Goal: Navigation & Orientation: Go to known website

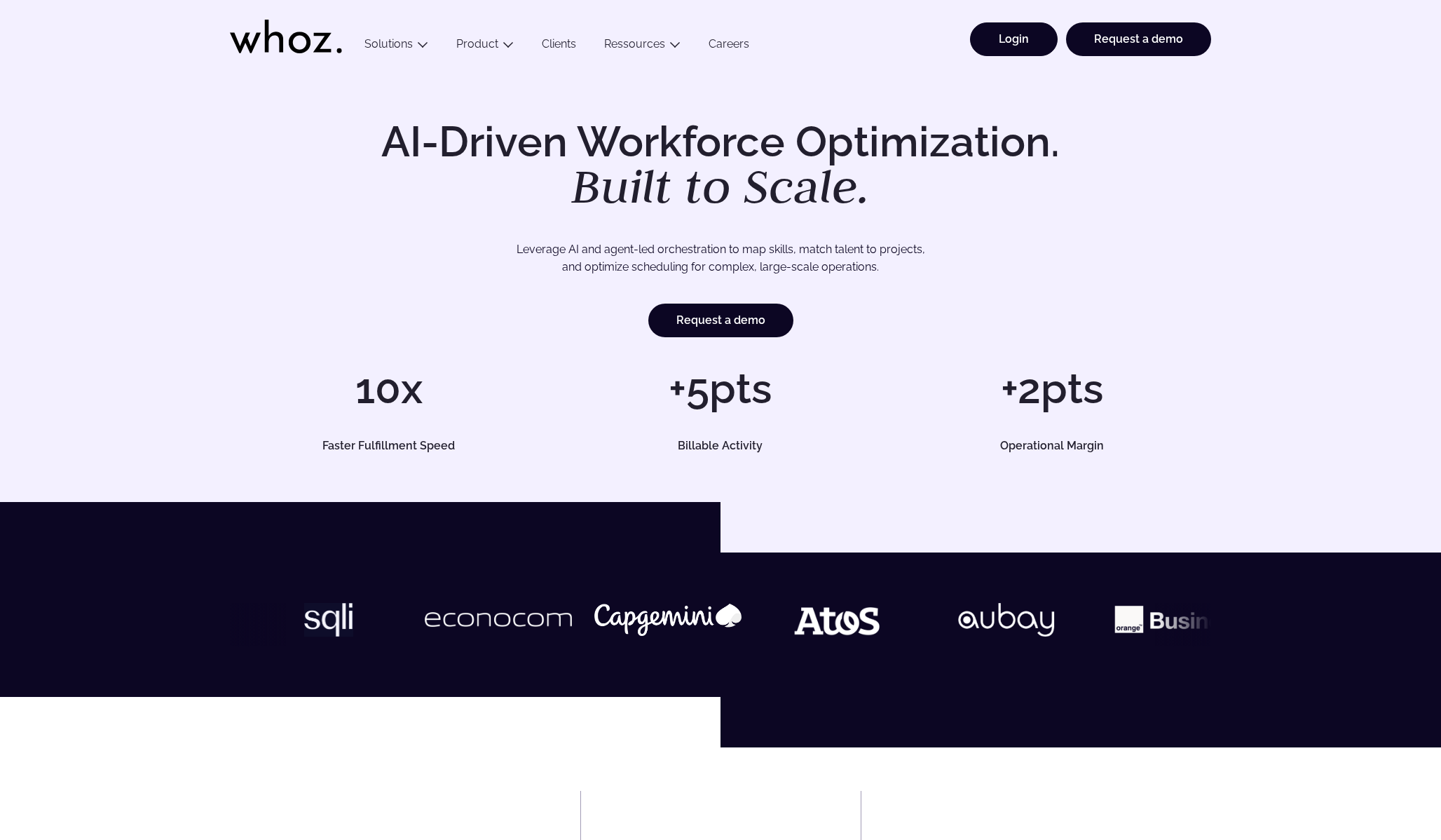
click at [1039, 27] on link "Login" at bounding box center [1014, 39] width 88 height 34
click at [1020, 38] on link "Login" at bounding box center [1014, 39] width 88 height 34
click at [994, 36] on link "Login" at bounding box center [1014, 39] width 88 height 34
